Goal: Information Seeking & Learning: Compare options

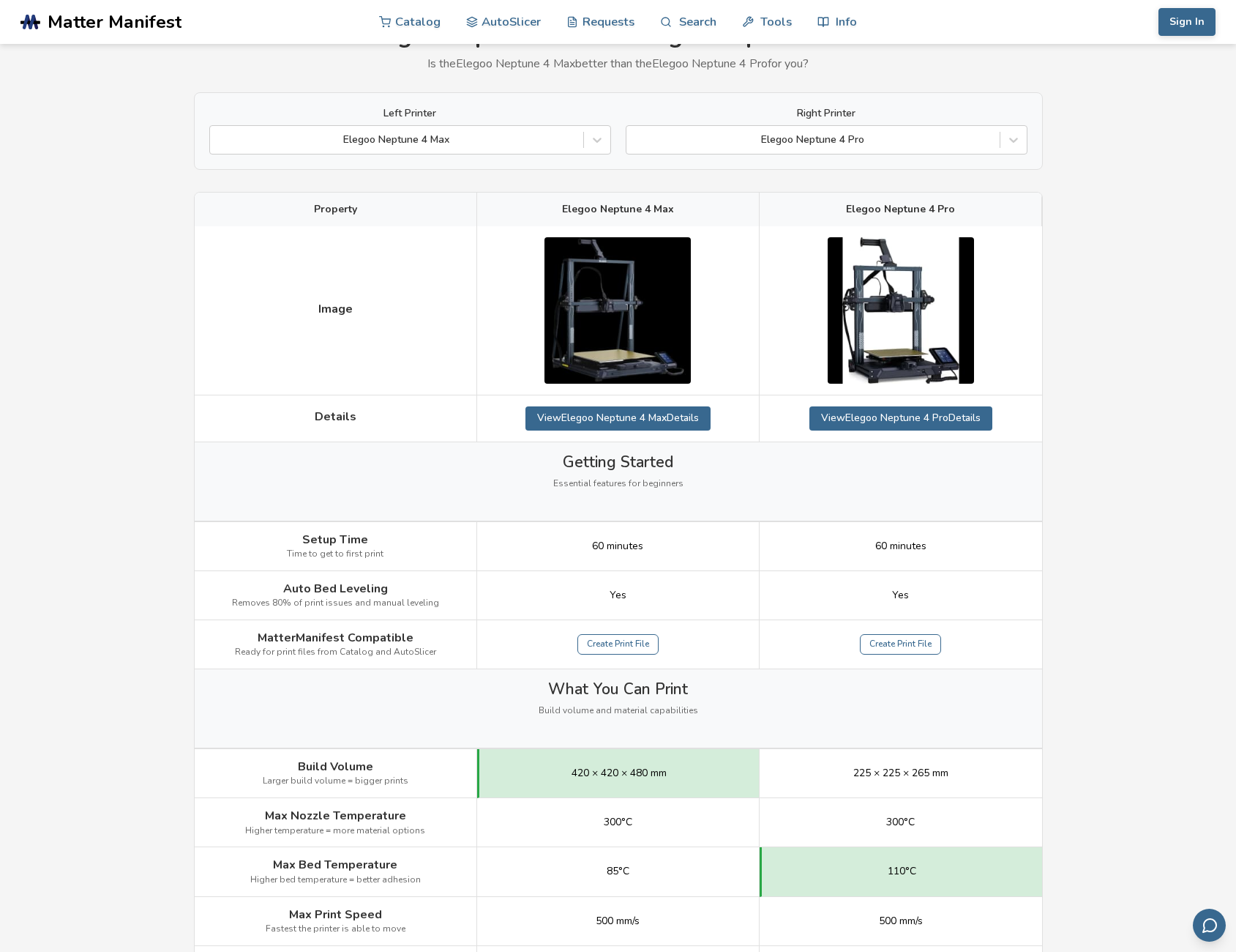
scroll to position [73, 0]
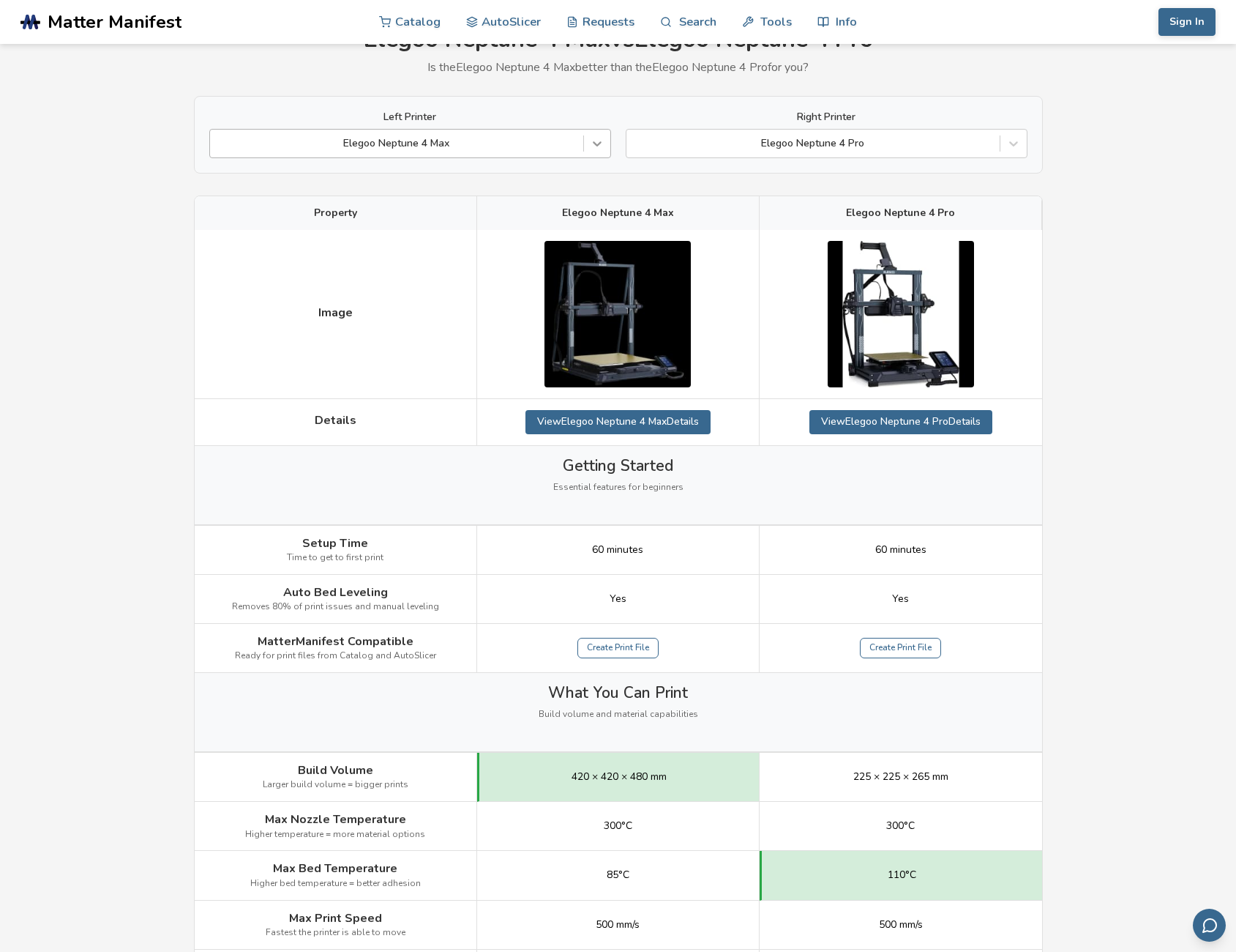
click at [598, 151] on icon at bounding box center [597, 143] width 14 height 14
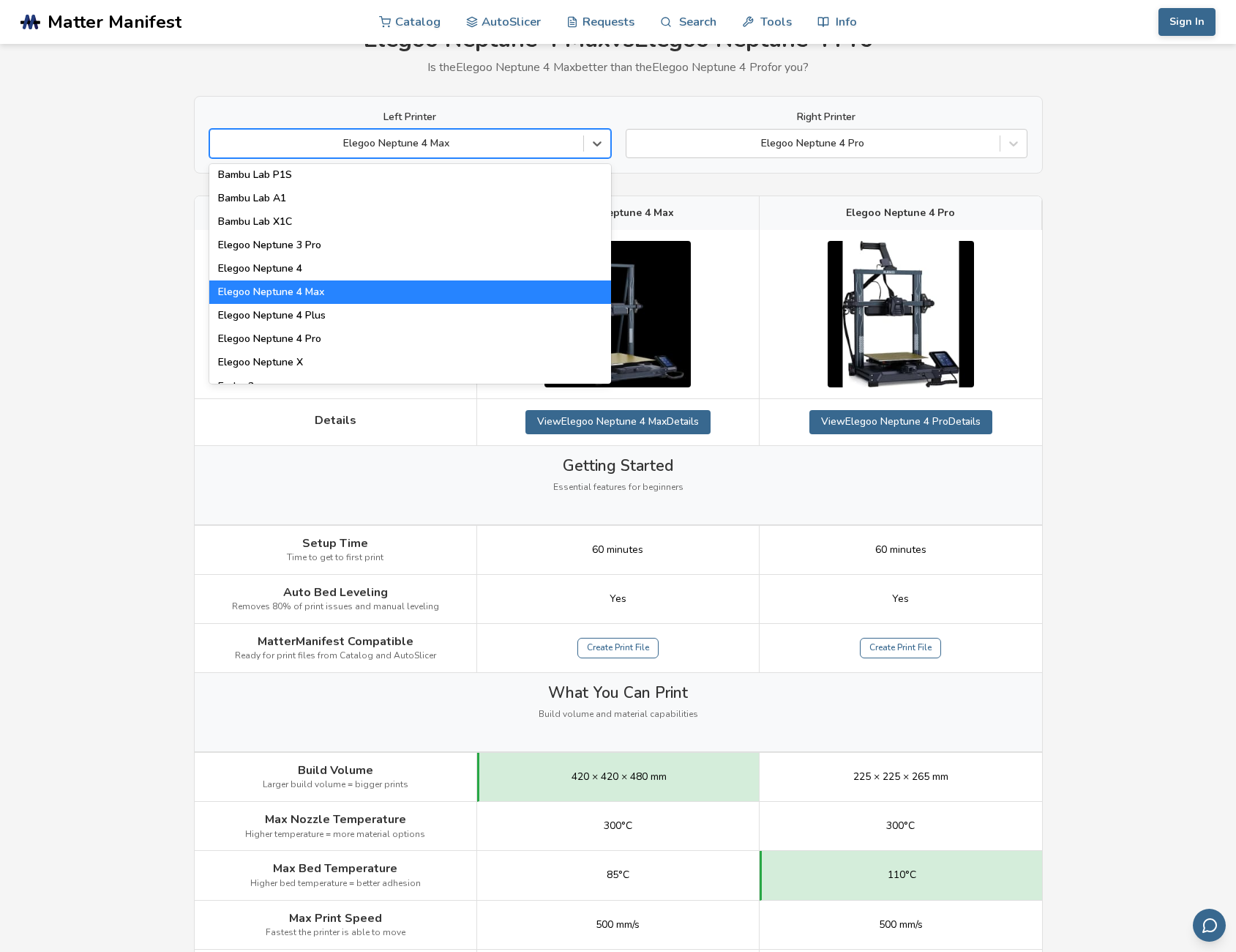
scroll to position [1098, 0]
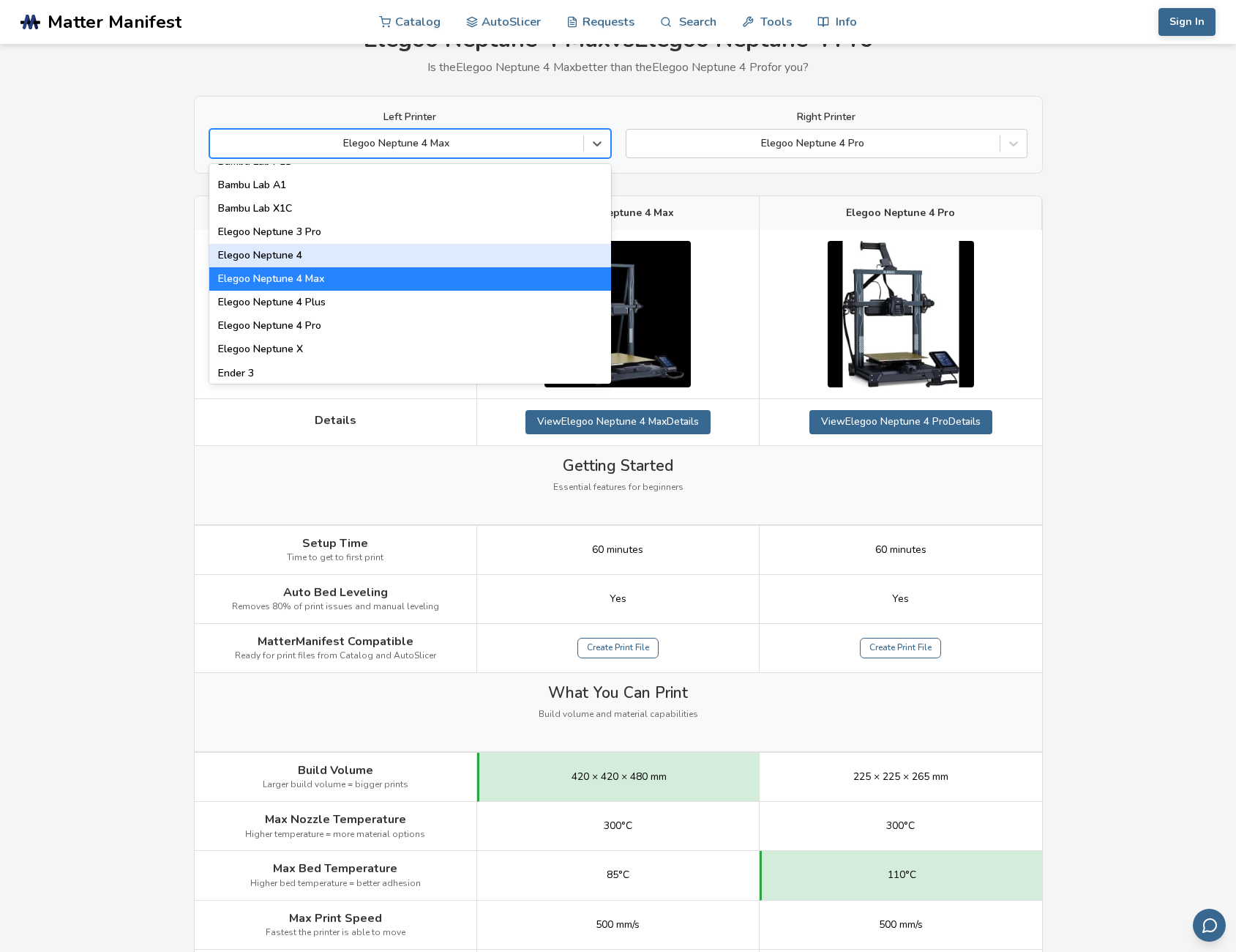
click at [342, 254] on div "Elegoo Neptune 4" at bounding box center [409, 256] width 402 height 24
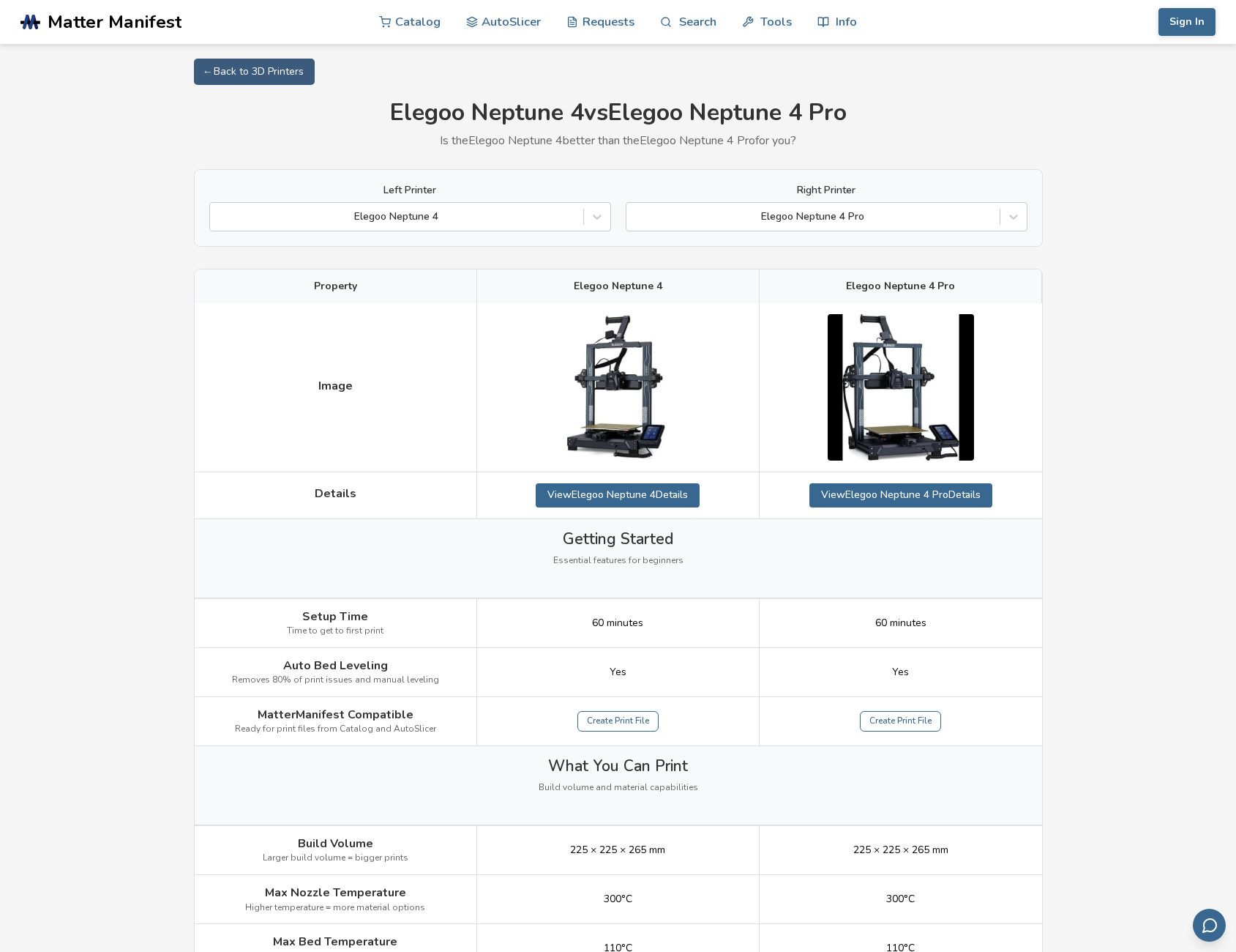
click at [870, 360] on img at bounding box center [900, 386] width 146 height 146
click at [877, 493] on link "View Elegoo Neptune 4 Pro Details" at bounding box center [901, 495] width 183 height 24
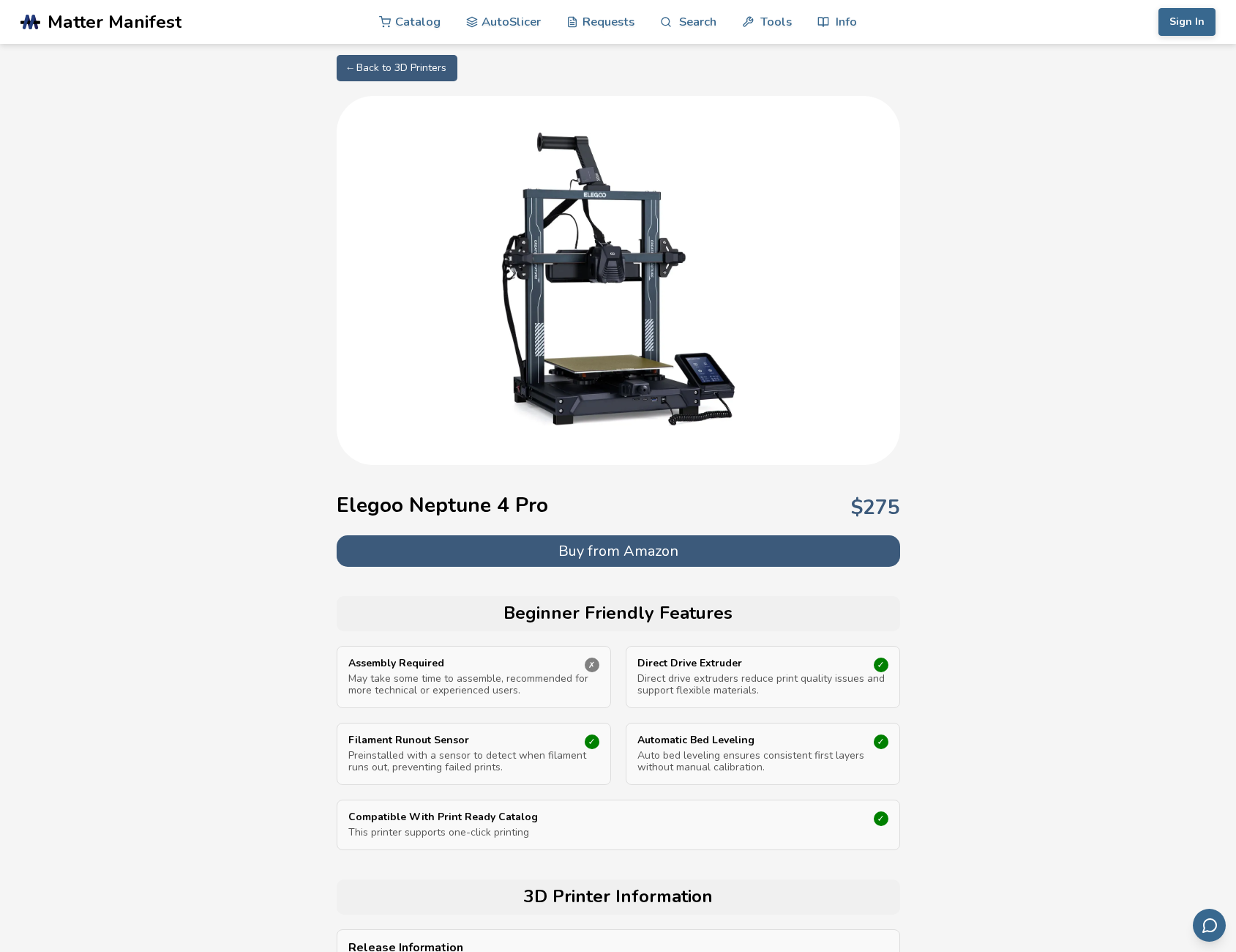
click at [625, 241] on img at bounding box center [618, 279] width 293 height 293
click at [644, 556] on button "Buy from Amazon" at bounding box center [618, 550] width 564 height 31
